Goal: Task Accomplishment & Management: Use online tool/utility

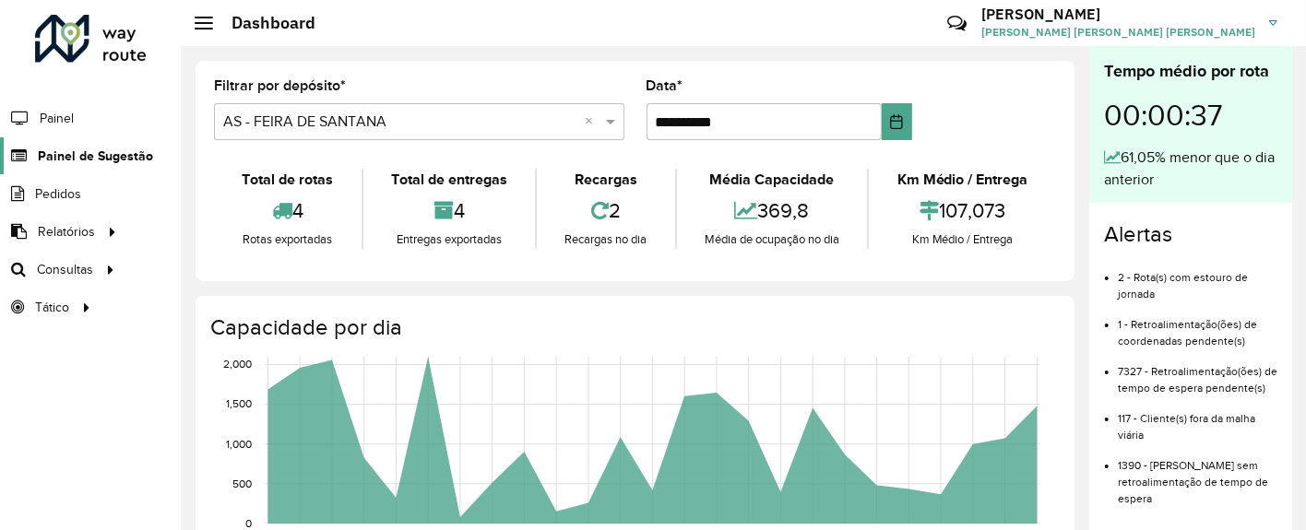
click at [107, 159] on span "Painel de Sugestão" at bounding box center [95, 156] width 115 height 19
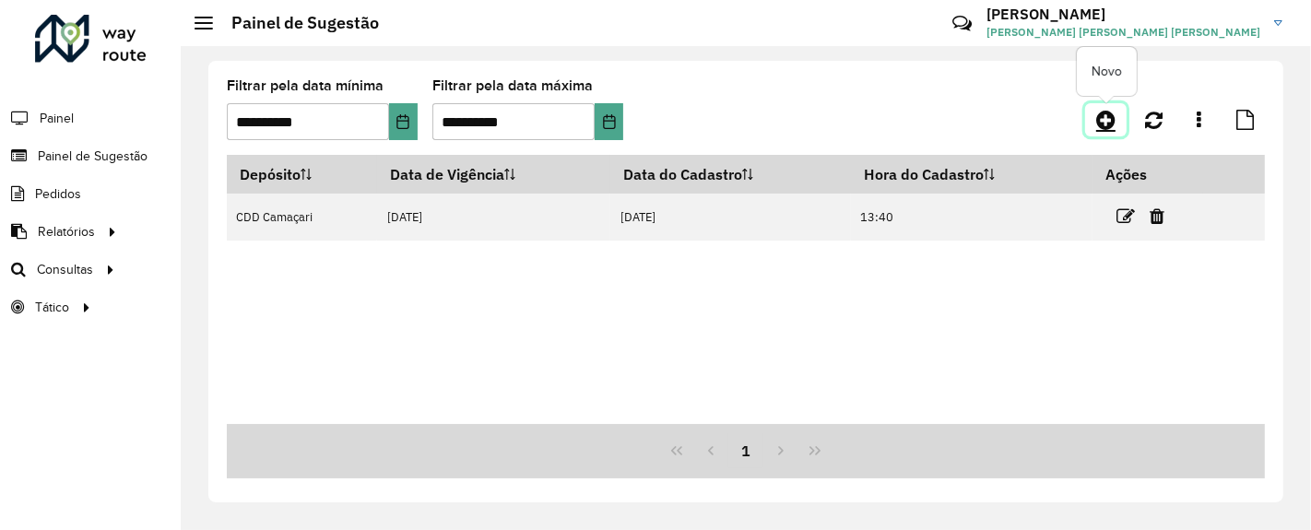
click at [1104, 119] on icon at bounding box center [1105, 120] width 19 height 22
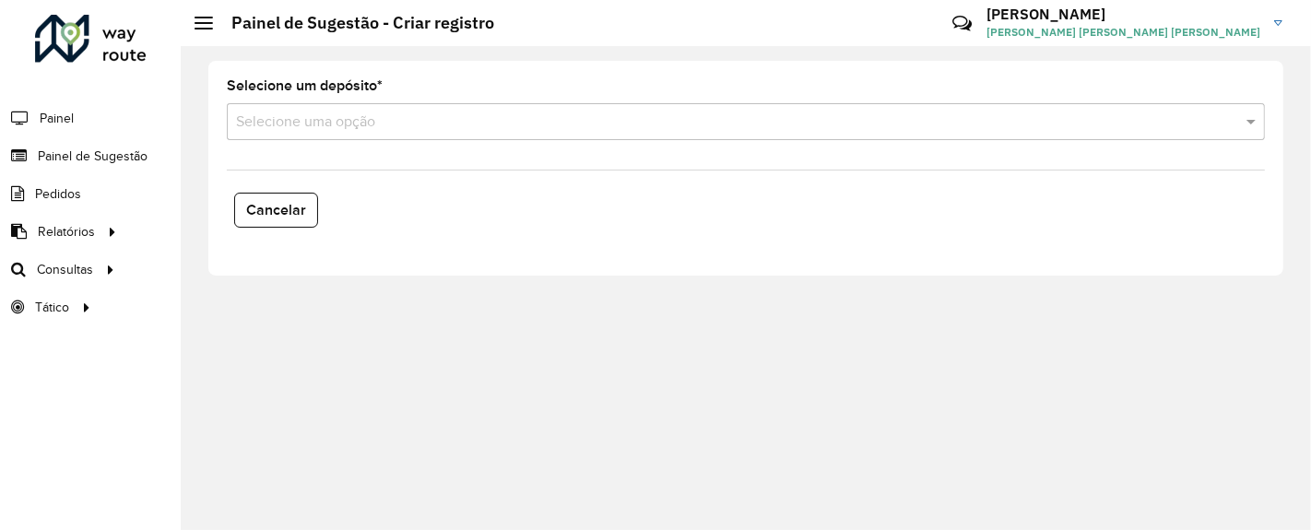
click at [532, 132] on div "Selecione uma opção" at bounding box center [746, 121] width 1038 height 37
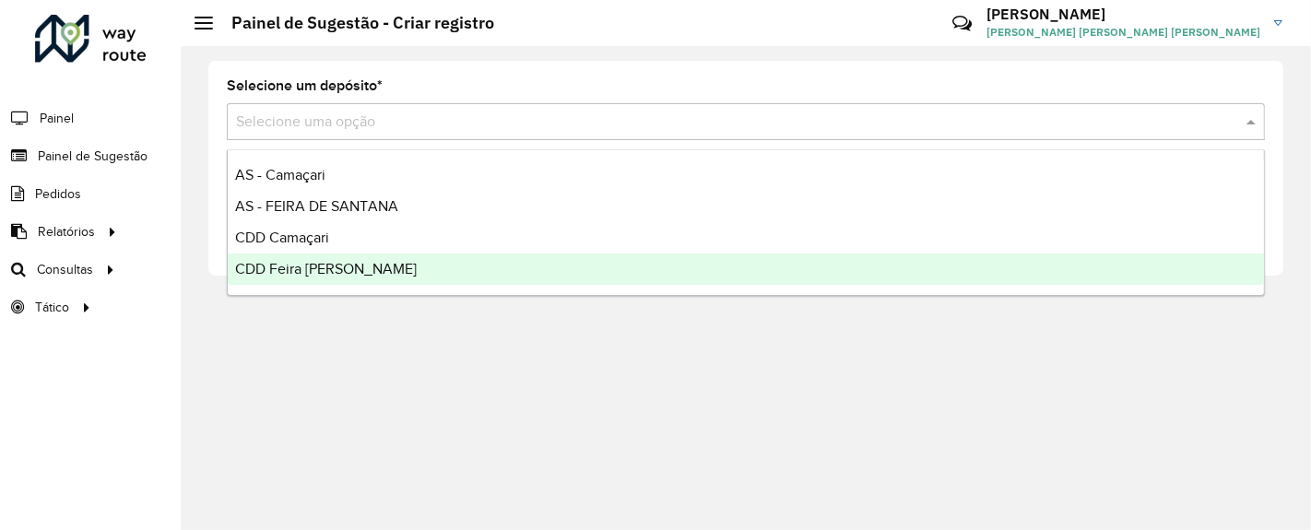
click at [352, 268] on span "CDD Feira [PERSON_NAME]" at bounding box center [326, 269] width 182 height 16
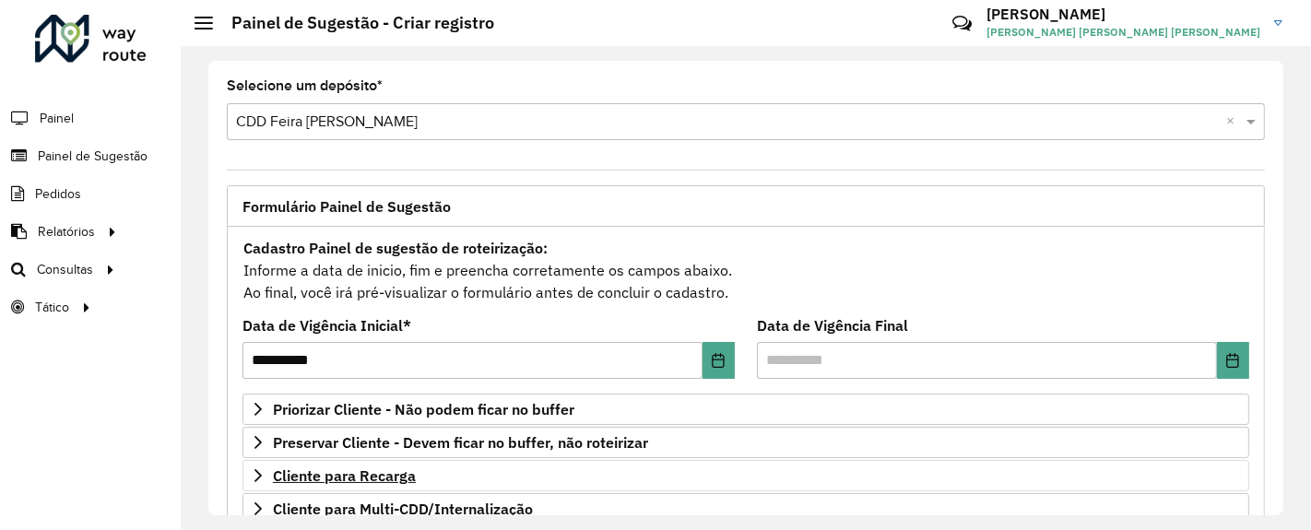
scroll to position [102, 0]
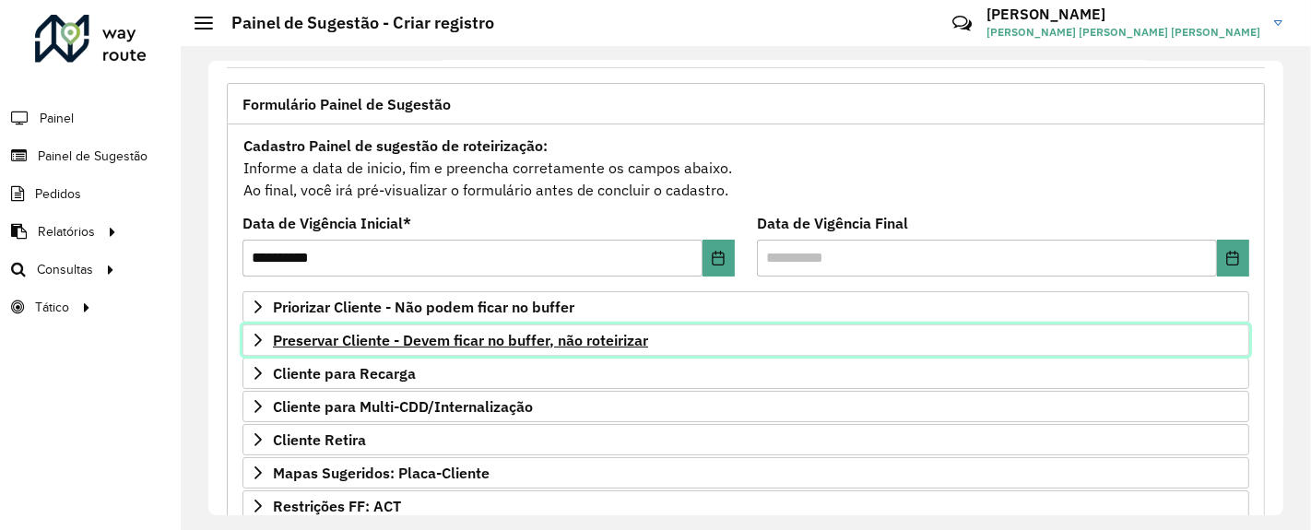
click at [545, 345] on span "Preservar Cliente - Devem ficar no buffer, não roteirizar" at bounding box center [460, 340] width 375 height 15
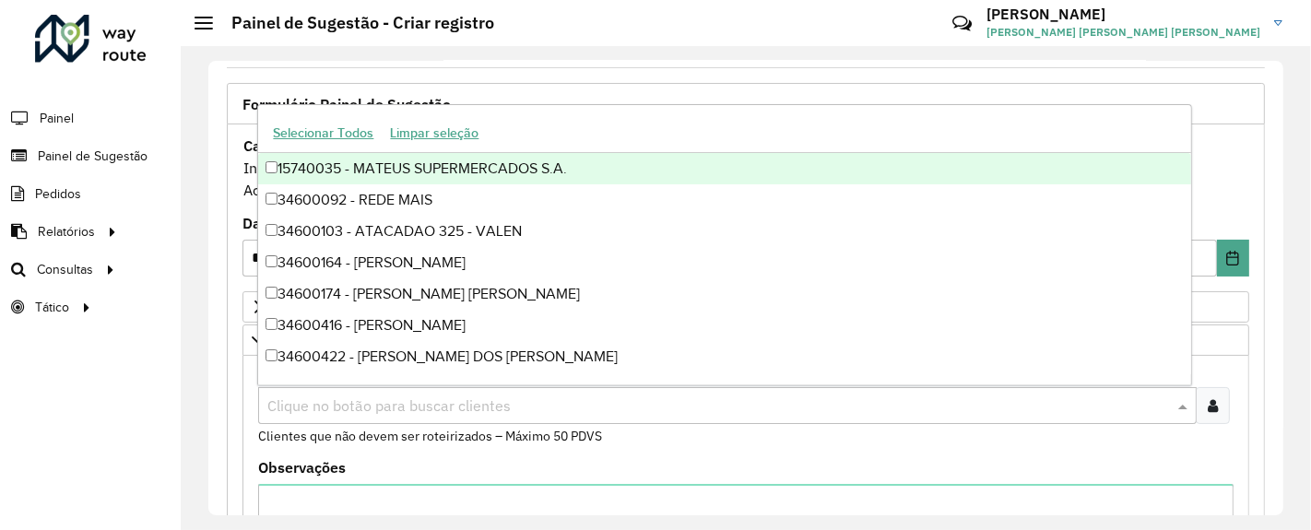
click at [469, 413] on input "text" at bounding box center [718, 407] width 911 height 22
paste input "*****"
type input "*****"
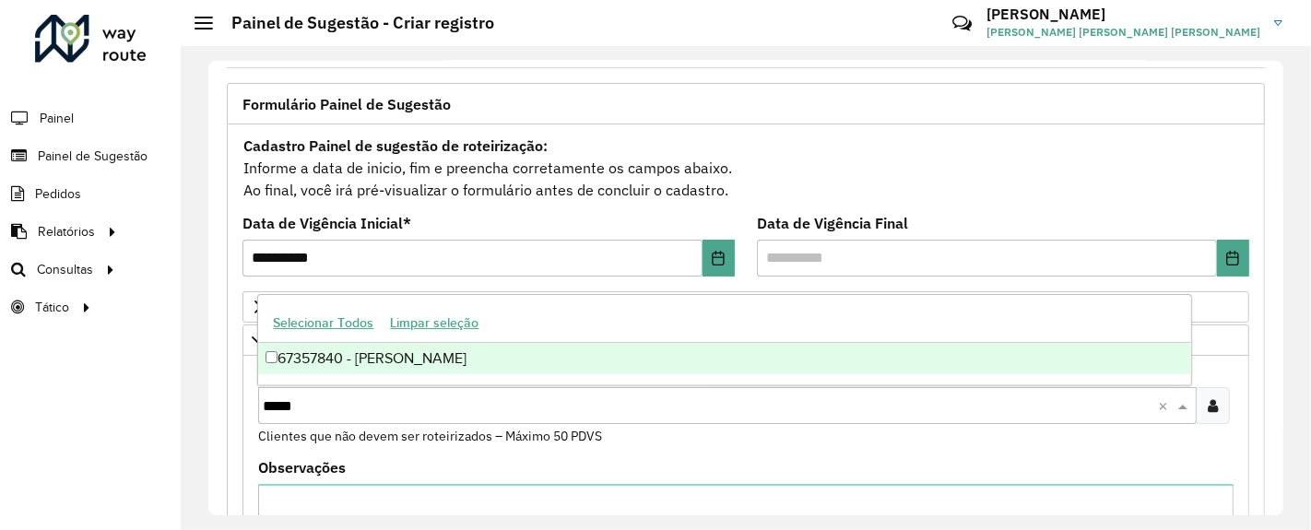
click at [482, 363] on div "67357840 - [PERSON_NAME]" at bounding box center [724, 358] width 932 height 31
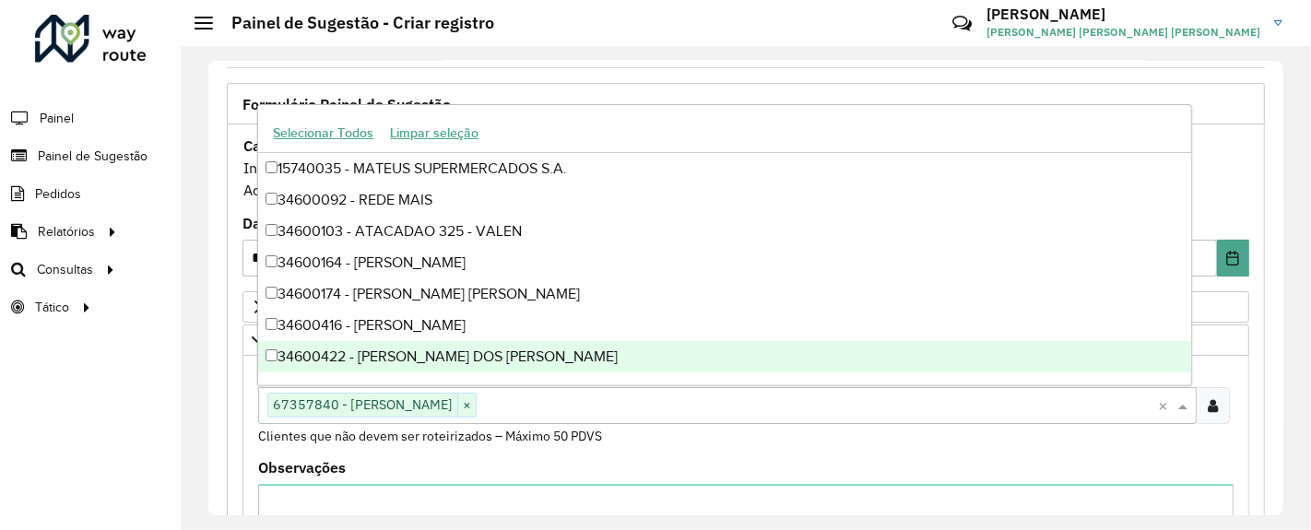
click at [613, 431] on div "Clientes Clique no botão para buscar clientes 67357840 - [PERSON_NAME] × × Clie…" at bounding box center [745, 405] width 975 height 82
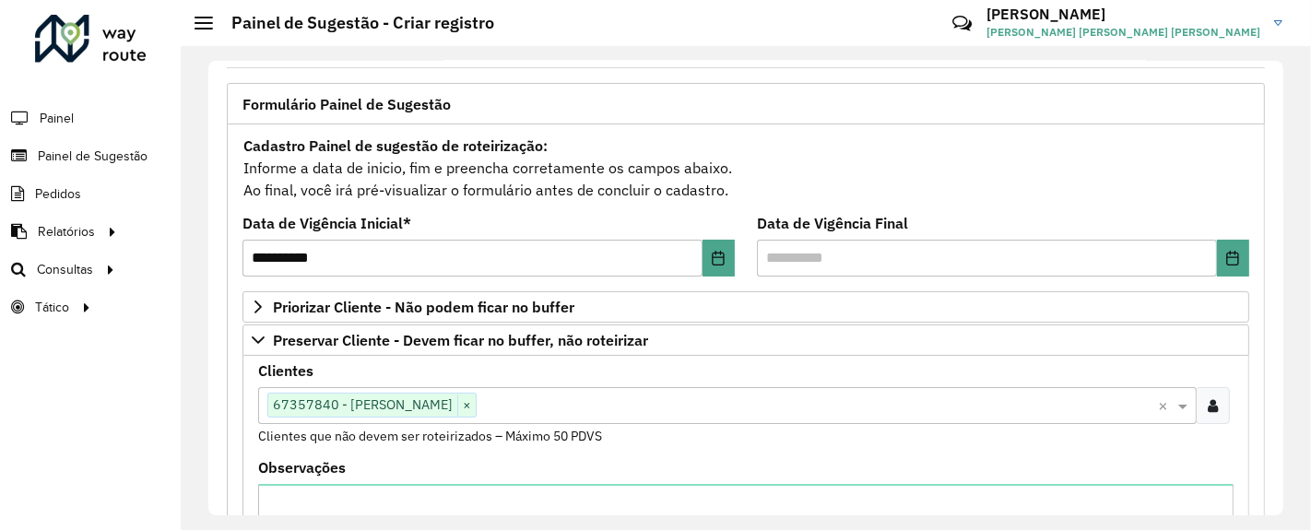
scroll to position [689, 0]
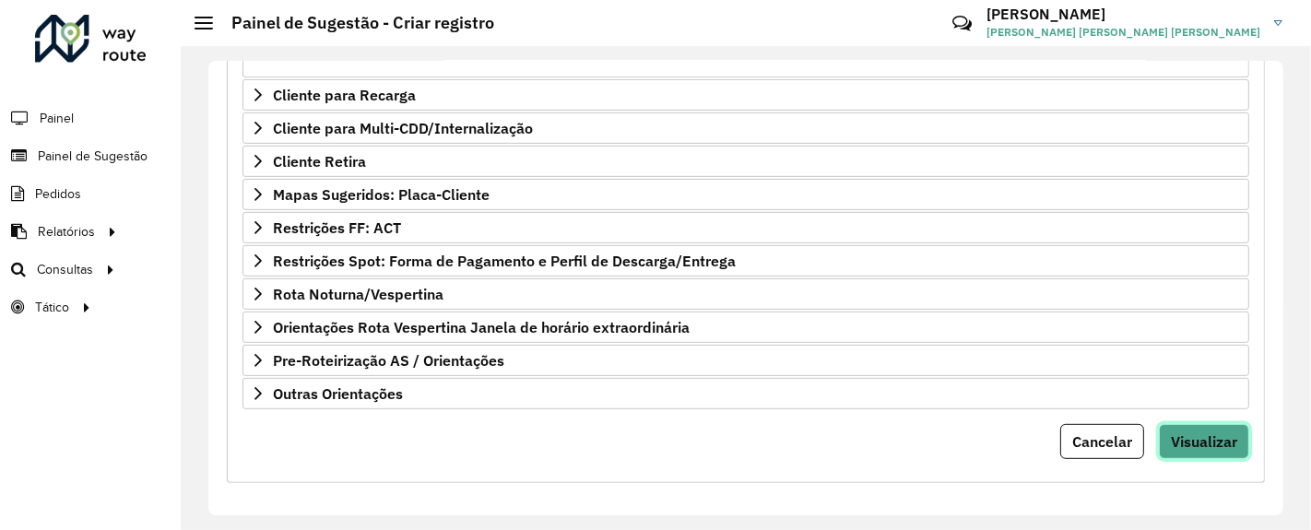
click at [1193, 435] on span "Visualizar" at bounding box center [1204, 441] width 66 height 18
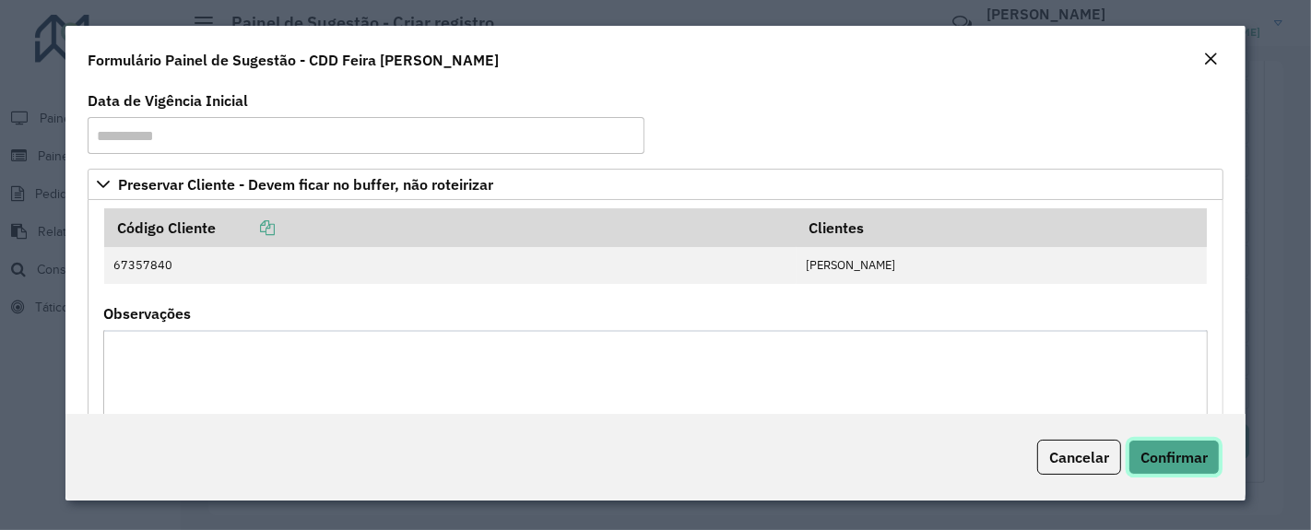
click at [1186, 449] on span "Confirmar" at bounding box center [1174, 457] width 67 height 18
